Goal: Task Accomplishment & Management: Use online tool/utility

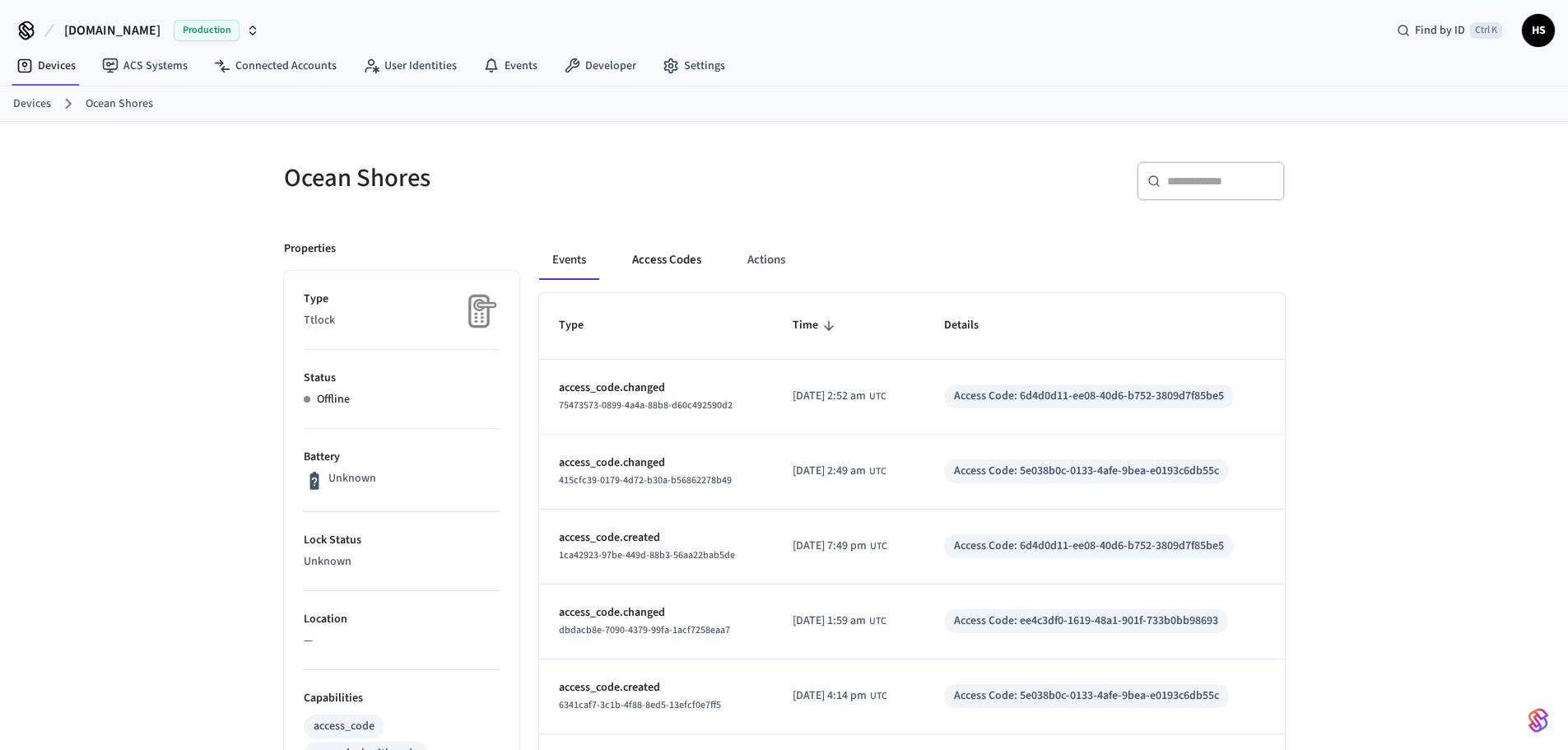
click at [679, 260] on button "Access Codes" at bounding box center [667, 260] width 95 height 40
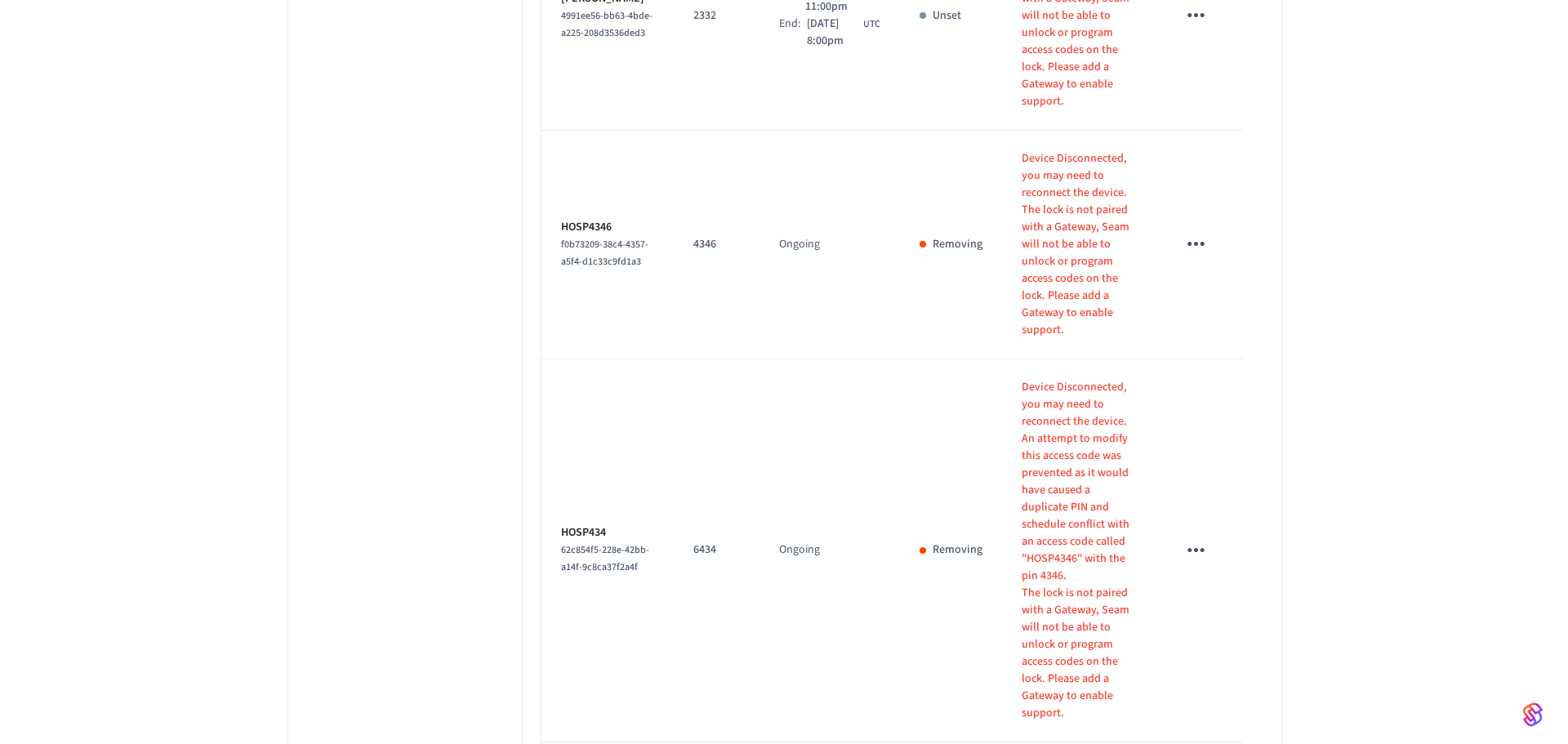
scroll to position [2083, 0]
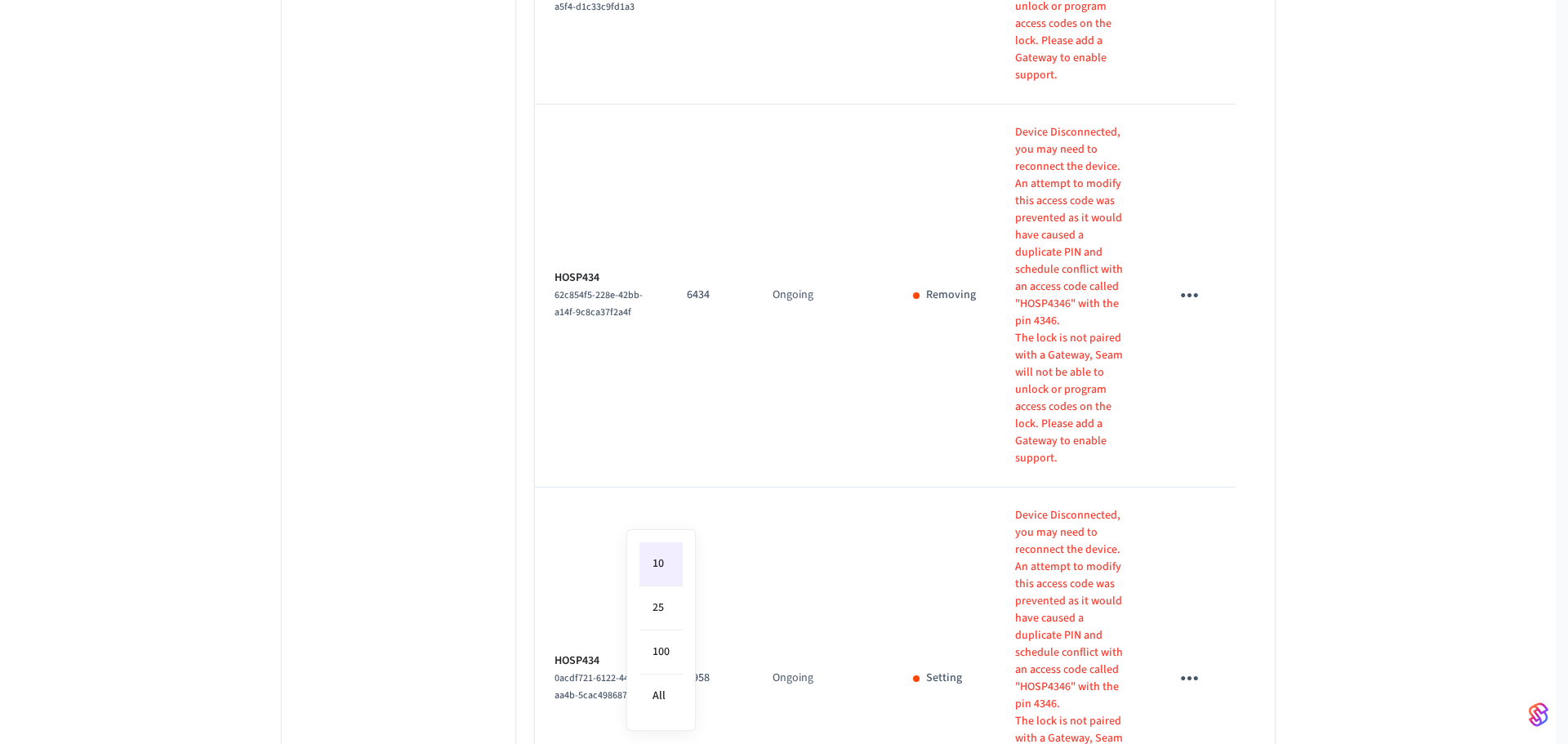
click at [671, 702] on li "All" at bounding box center [661, 697] width 43 height 43
type input "**"
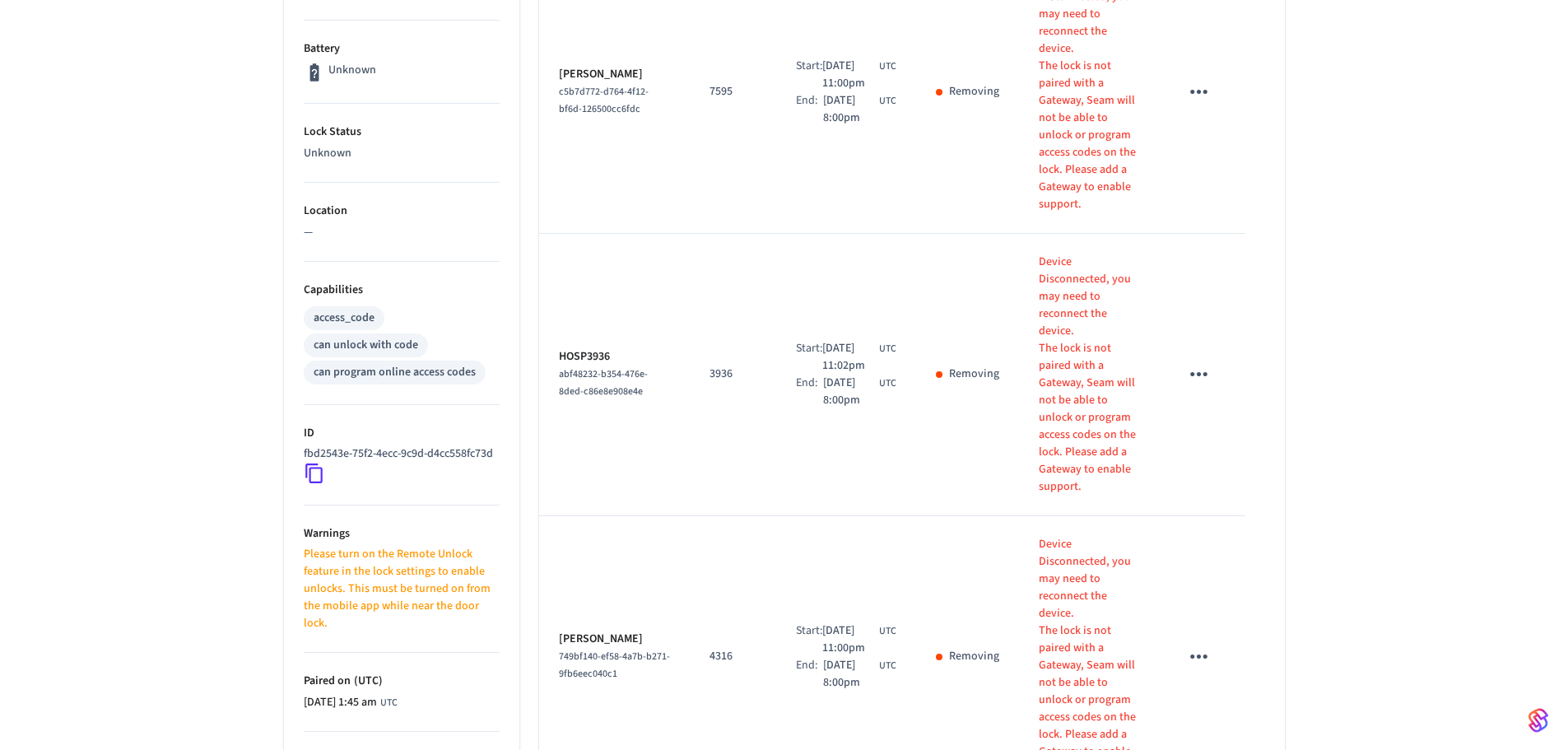
scroll to position [0, 0]
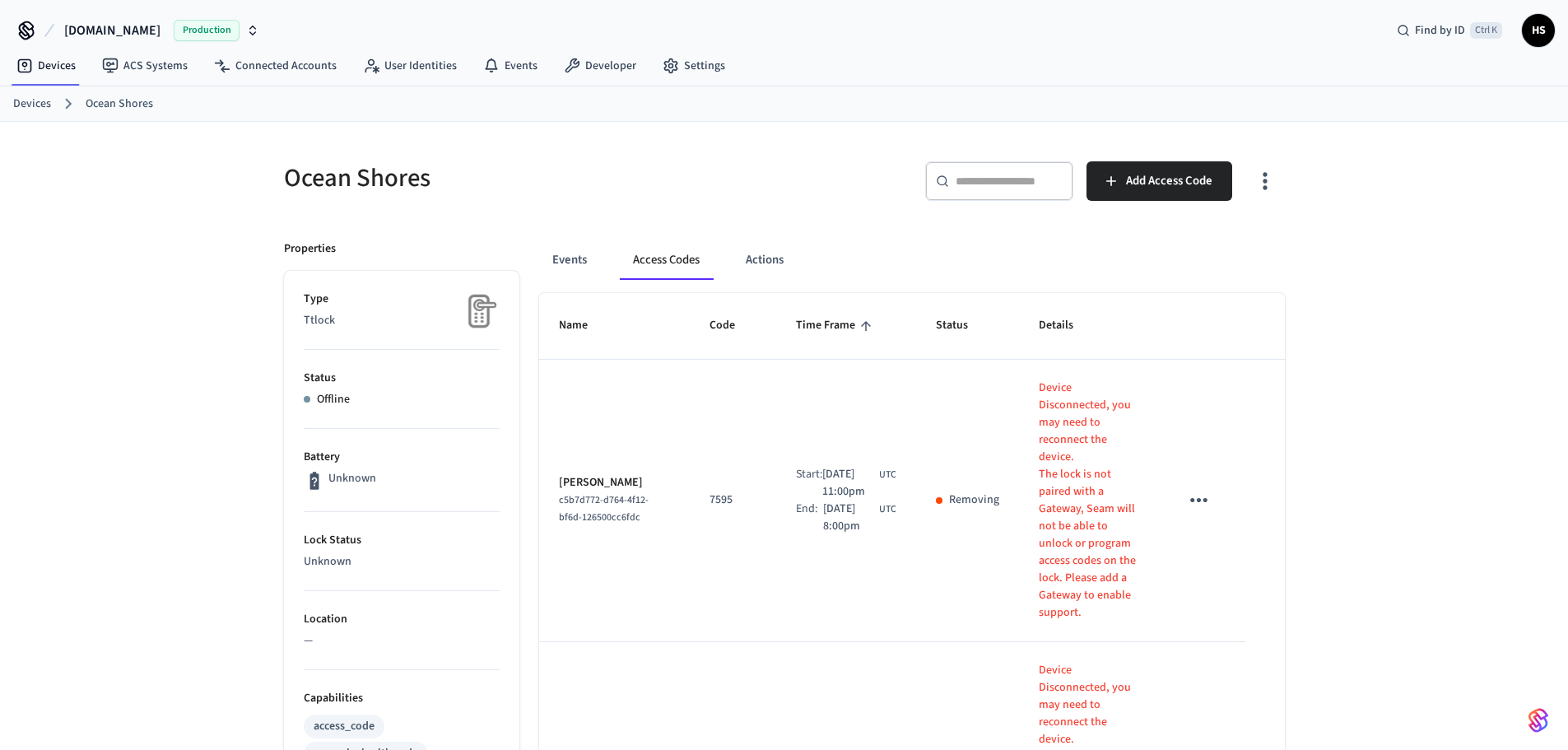
click at [1256, 188] on icon "button" at bounding box center [1264, 181] width 25 height 25
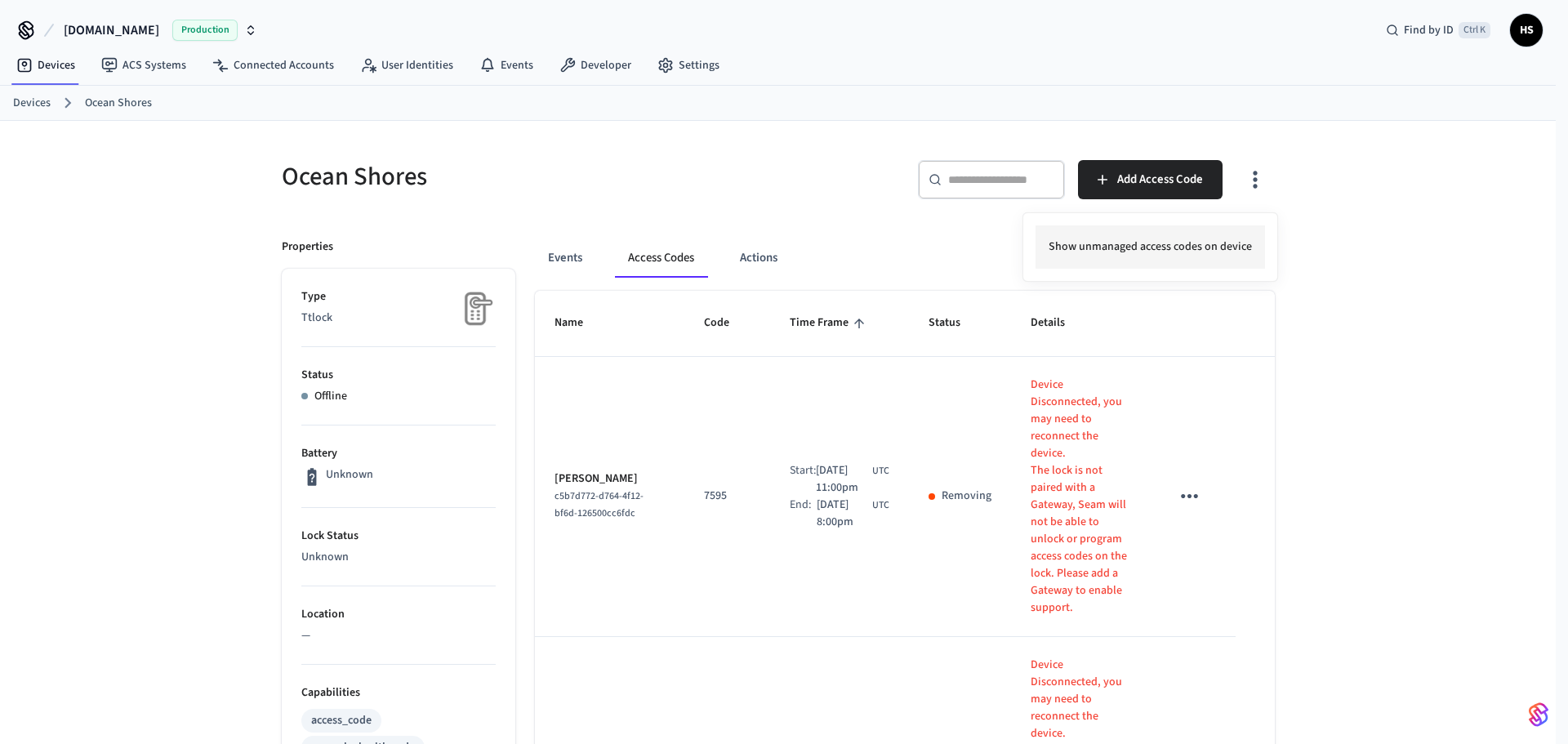
click at [1191, 243] on li "Show unmanaged access codes on device" at bounding box center [1150, 247] width 230 height 43
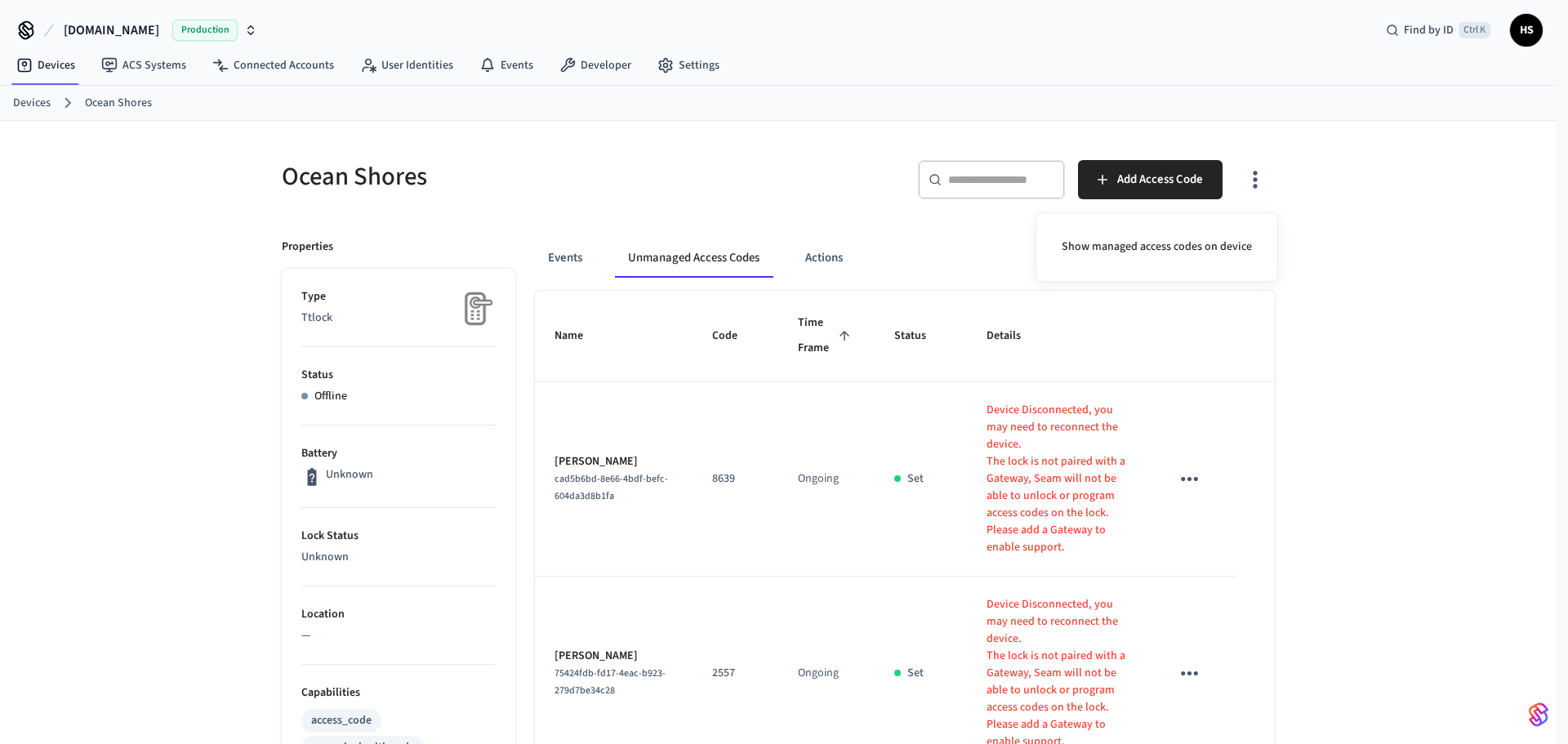
click at [1318, 394] on div at bounding box center [784, 372] width 1568 height 744
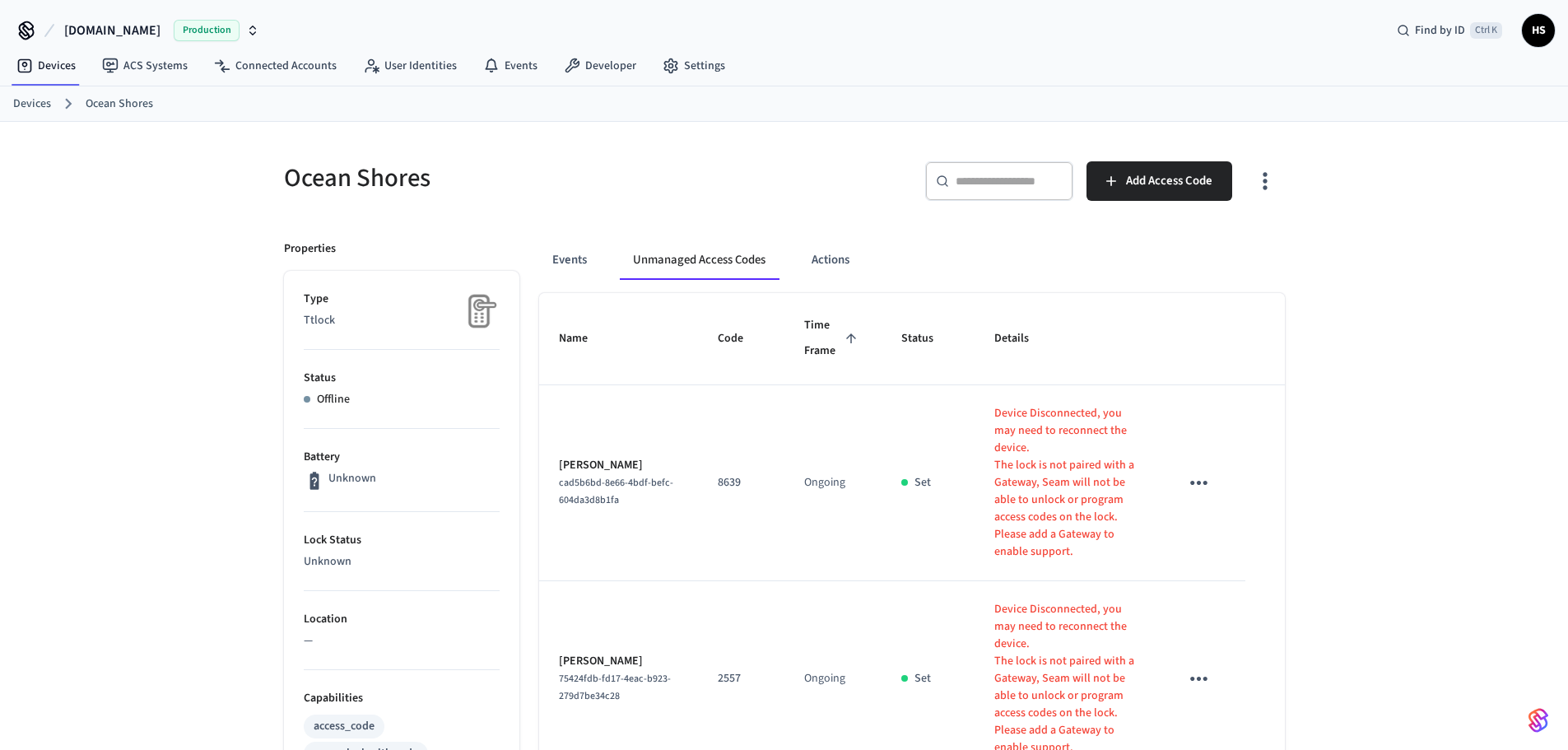
click at [1265, 188] on icon "button" at bounding box center [1264, 181] width 4 height 17
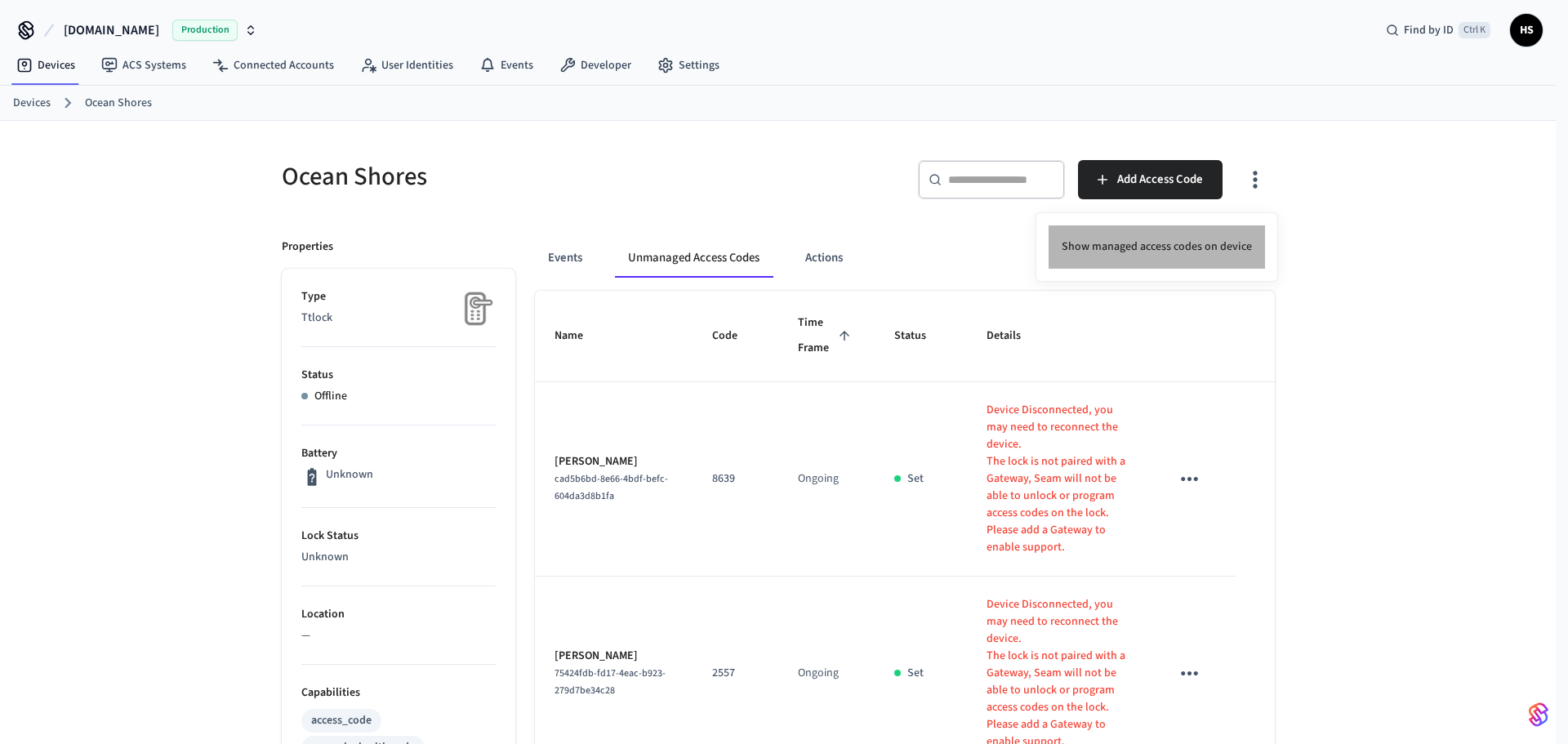
click at [1216, 245] on li "Show managed access codes on device" at bounding box center [1156, 247] width 216 height 43
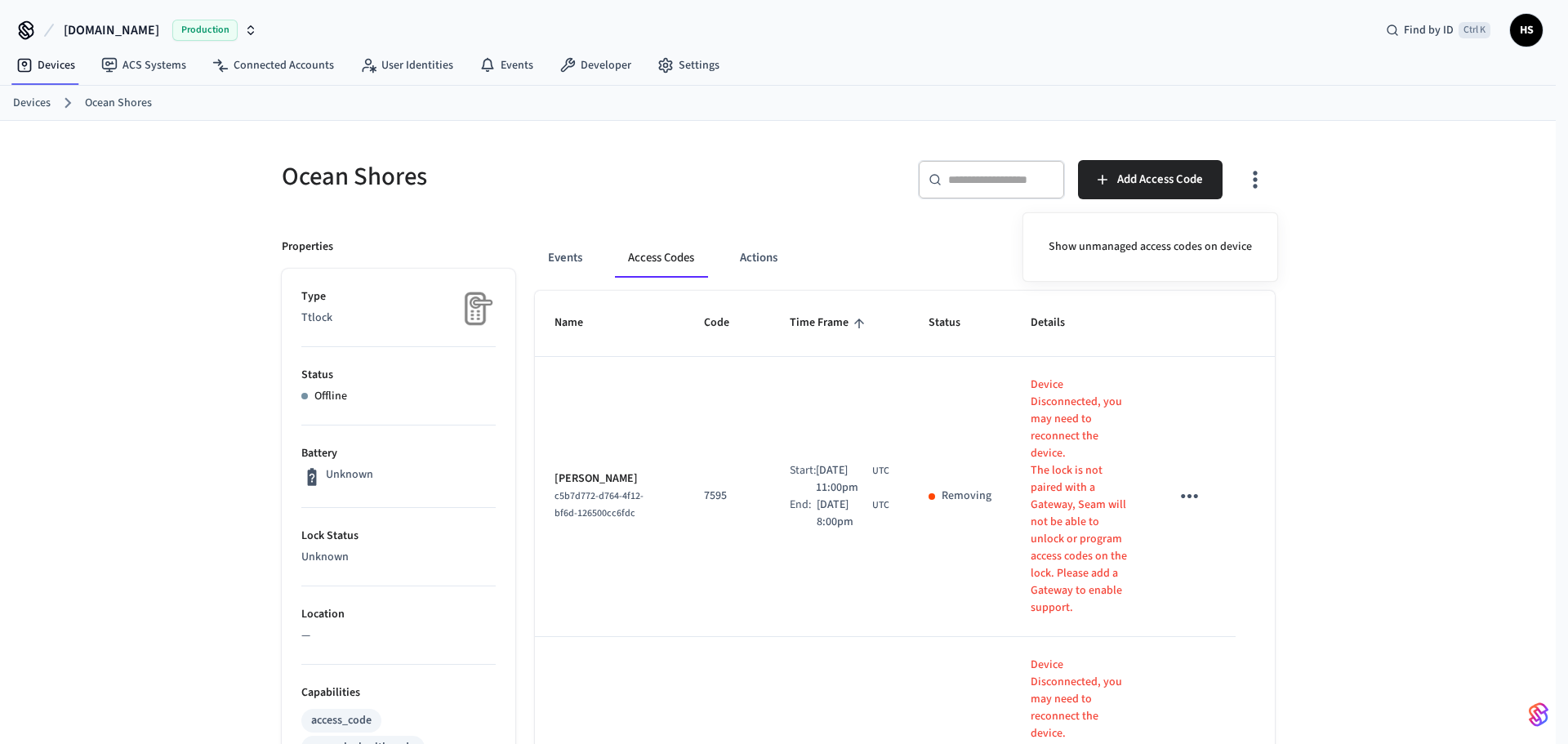
click at [1346, 388] on div at bounding box center [784, 372] width 1568 height 744
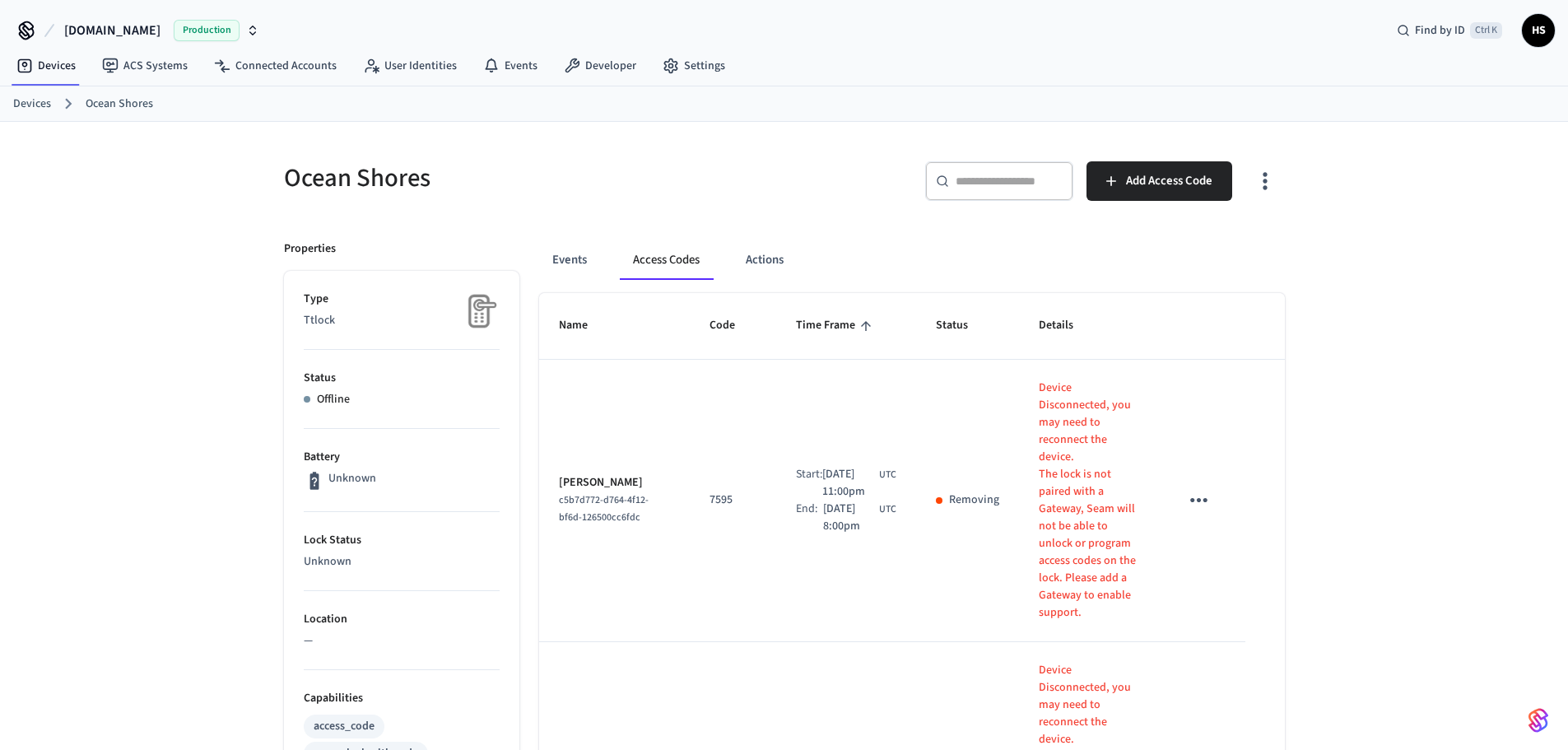
scroll to position [19716, 0]
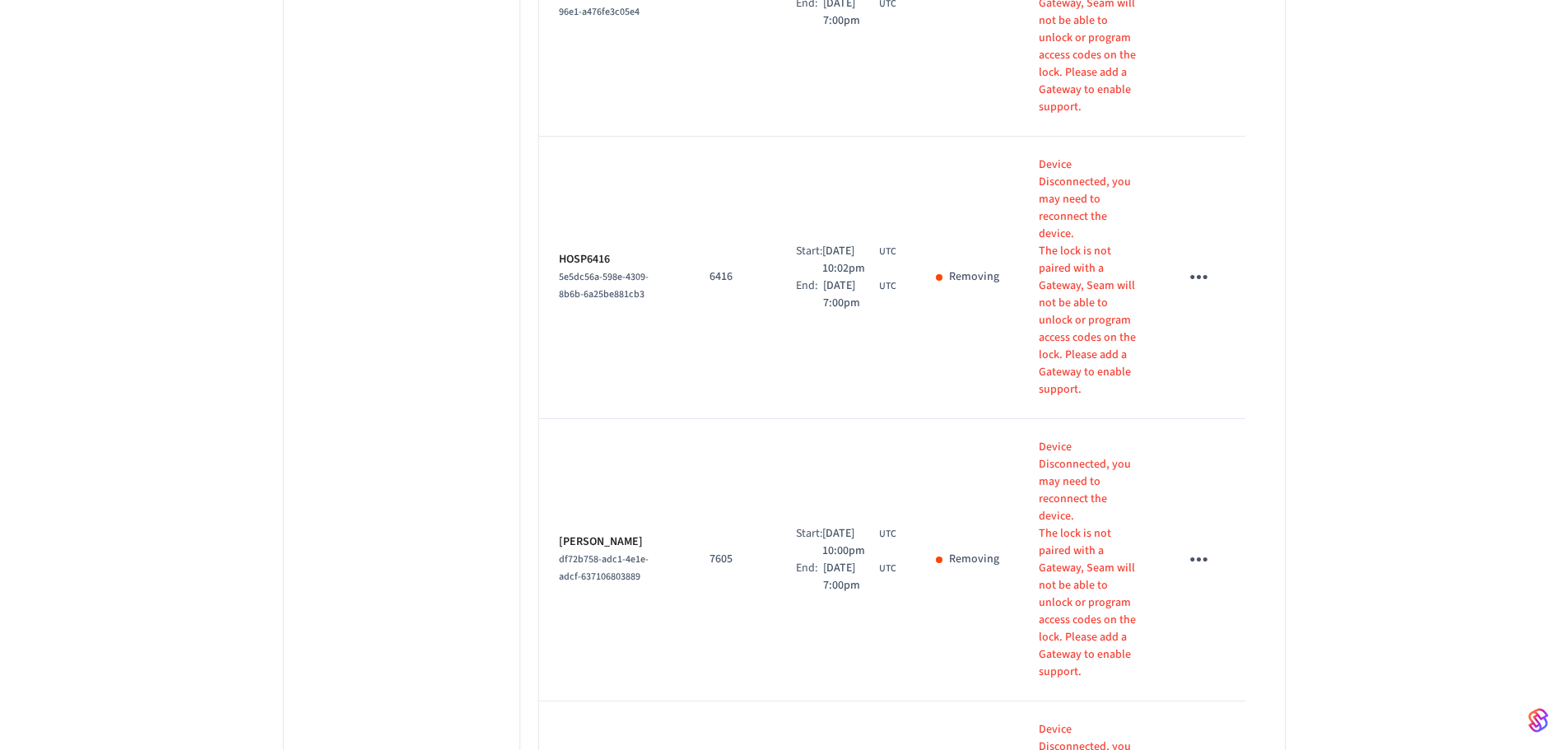
drag, startPoint x: 634, startPoint y: 416, endPoint x: 546, endPoint y: 383, distance: 94.0
copy span "a7d653a0-9da7-4419-ae4e-6fe979924c96"
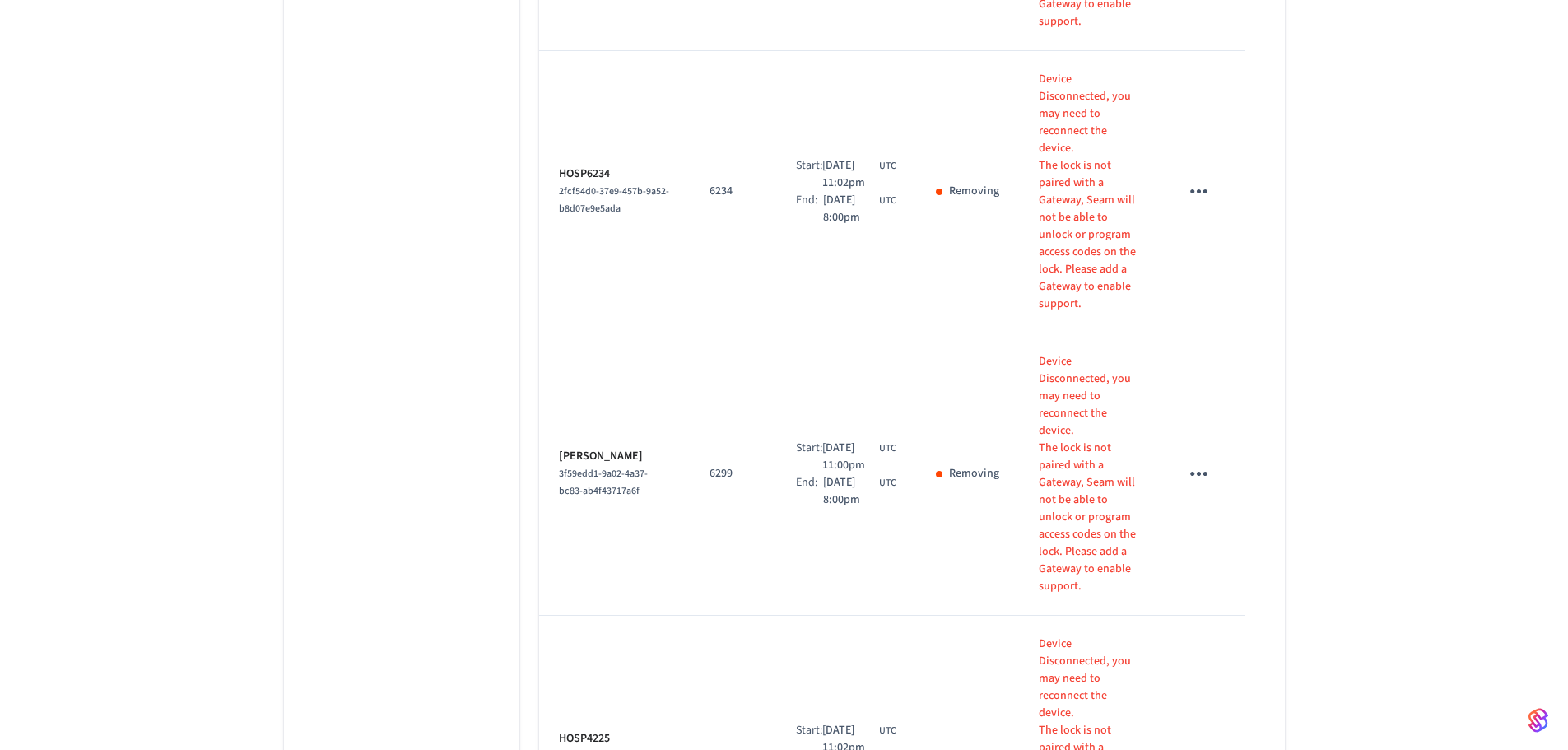
scroll to position [0, 0]
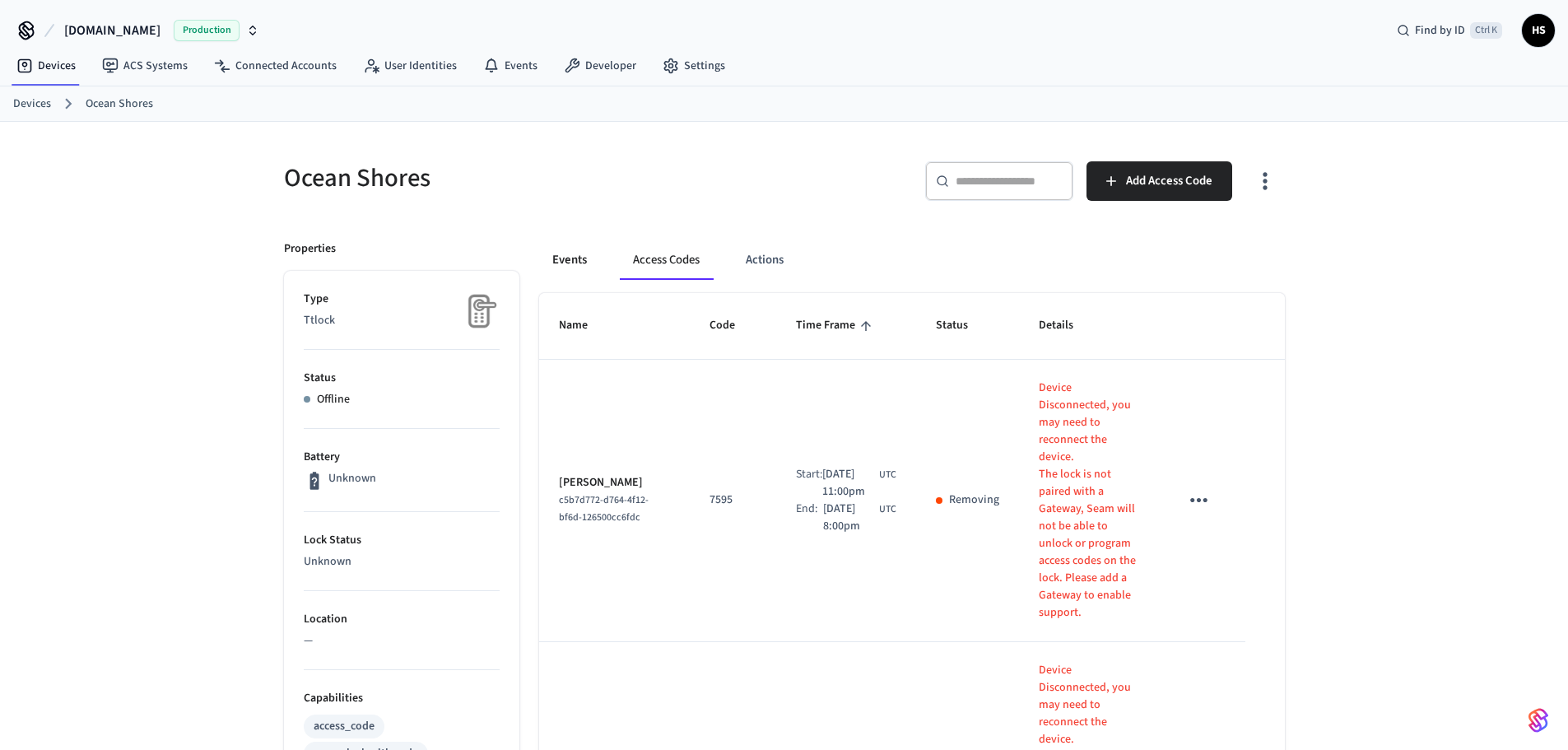
click at [563, 260] on button "Events" at bounding box center [569, 260] width 61 height 40
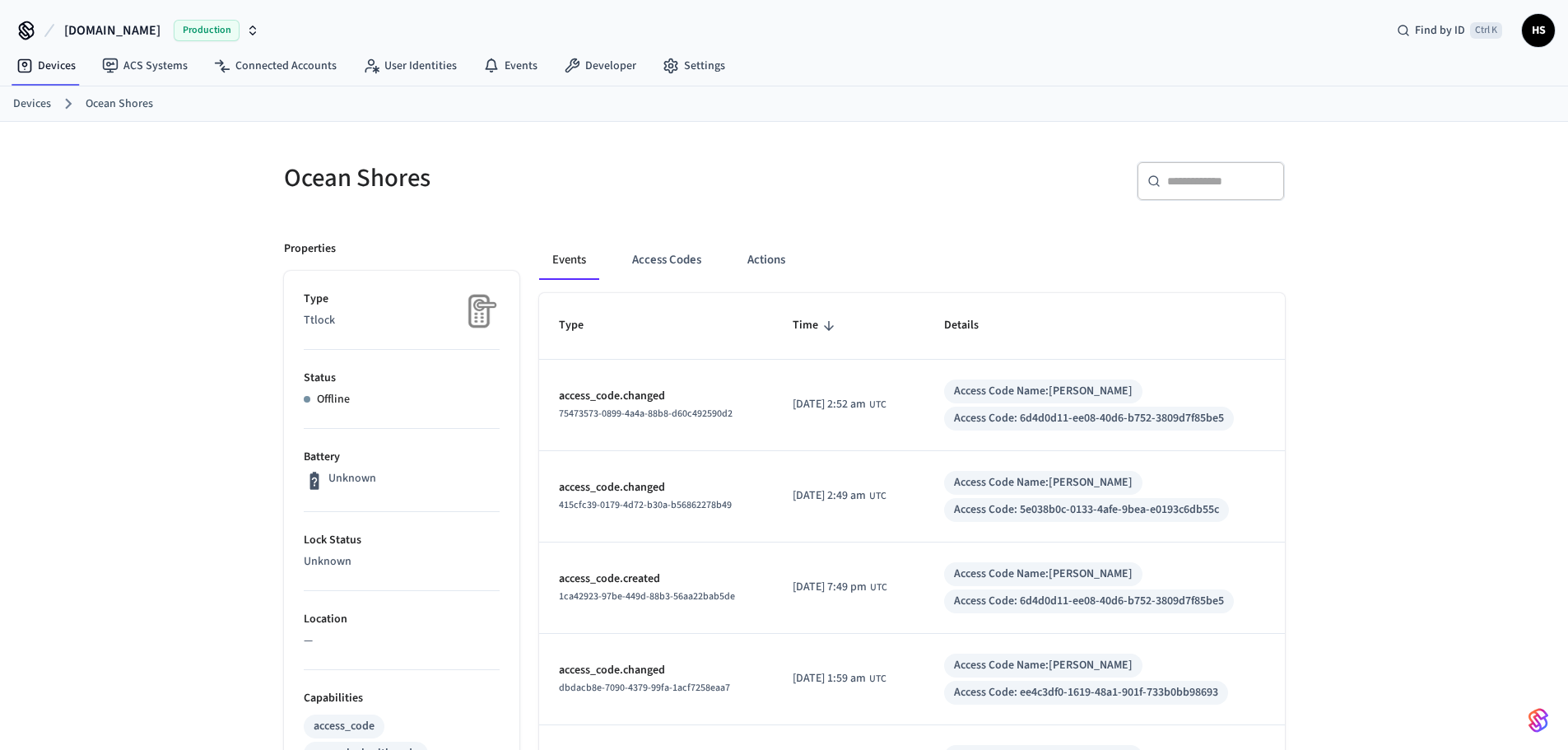
click at [1241, 188] on input "text" at bounding box center [1220, 181] width 107 height 16
paste input "**********"
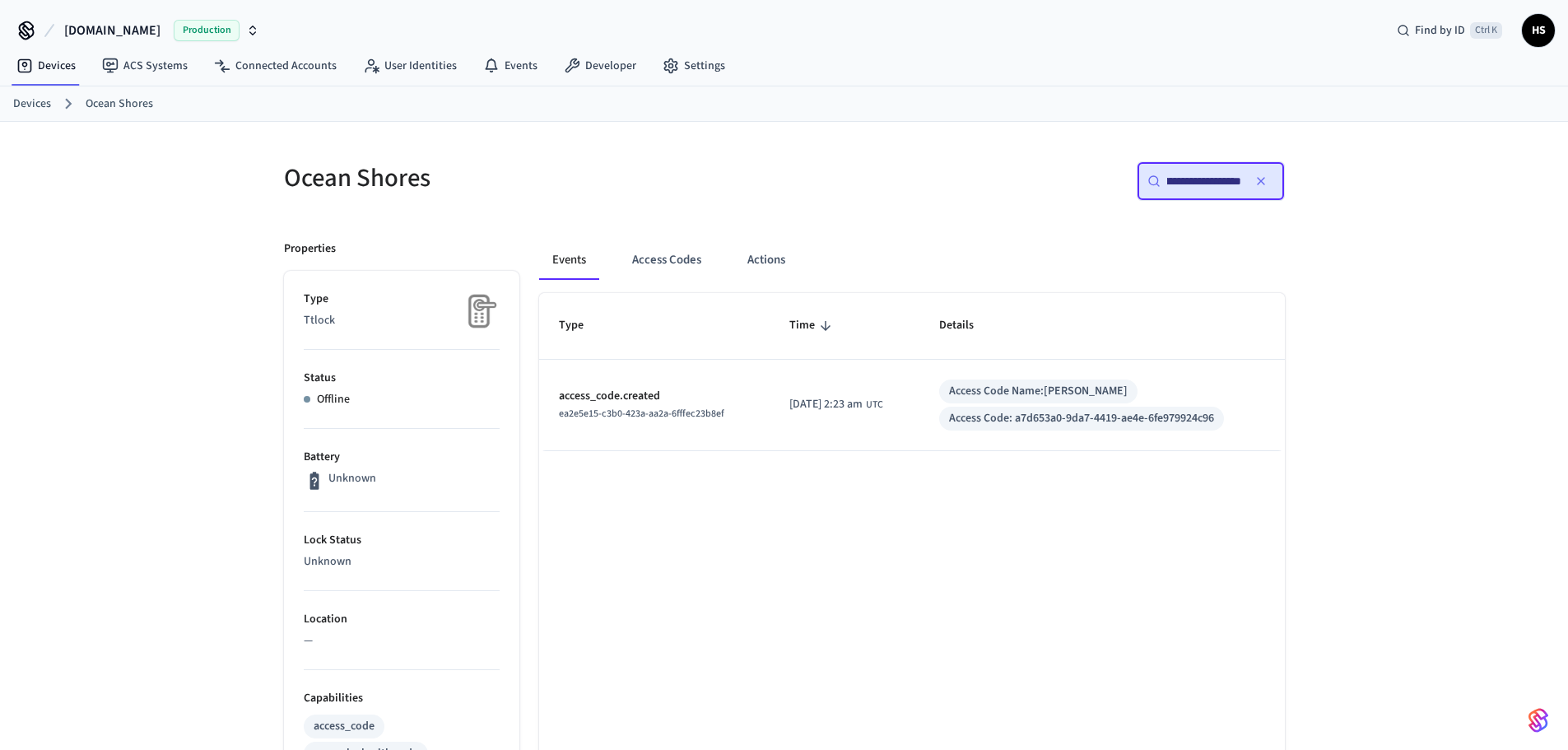
type input "**********"
click at [1268, 187] on button "button" at bounding box center [1261, 181] width 26 height 26
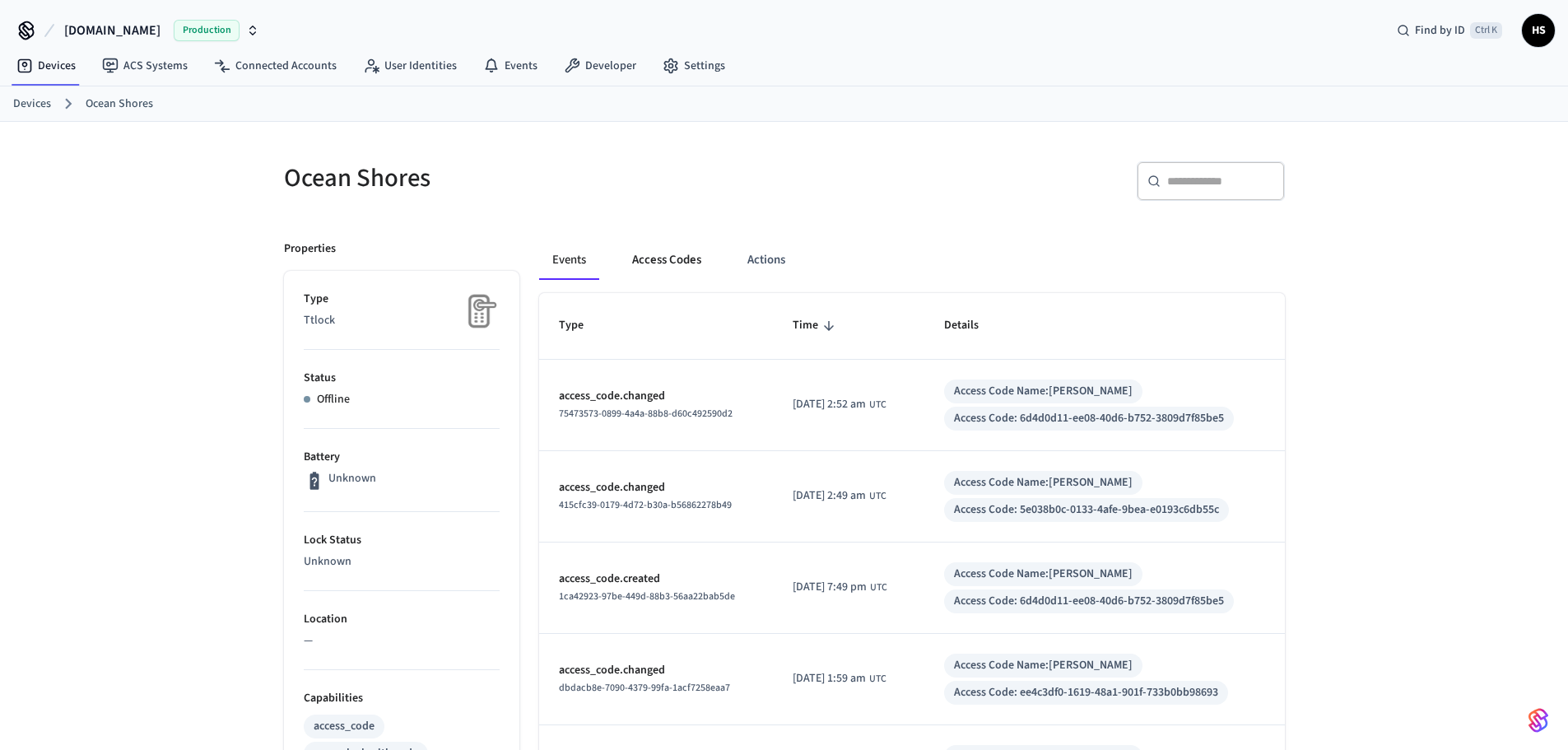
click at [641, 247] on button "Access Codes" at bounding box center [667, 260] width 95 height 40
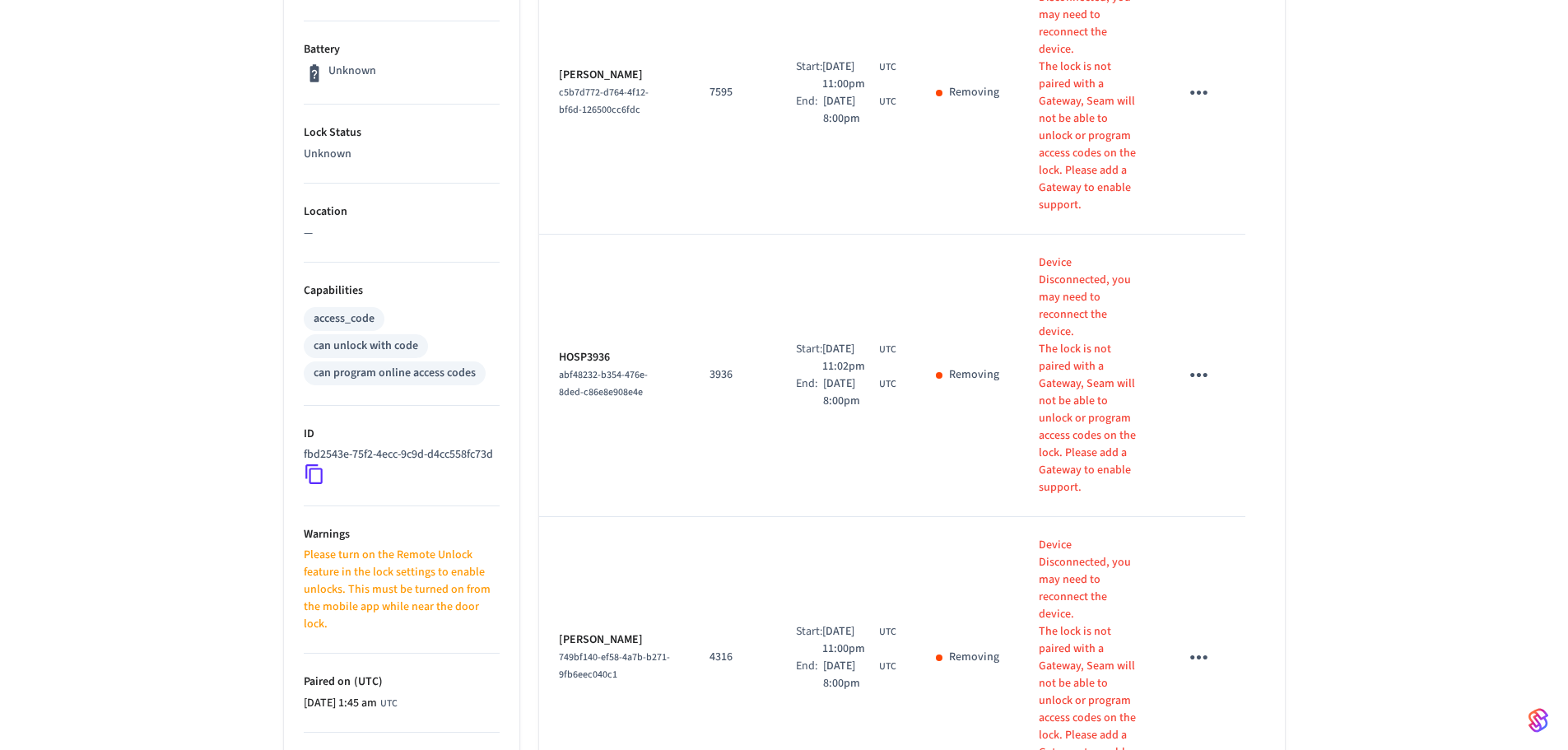
scroll to position [411, 0]
